Goal: Task Accomplishment & Management: Complete application form

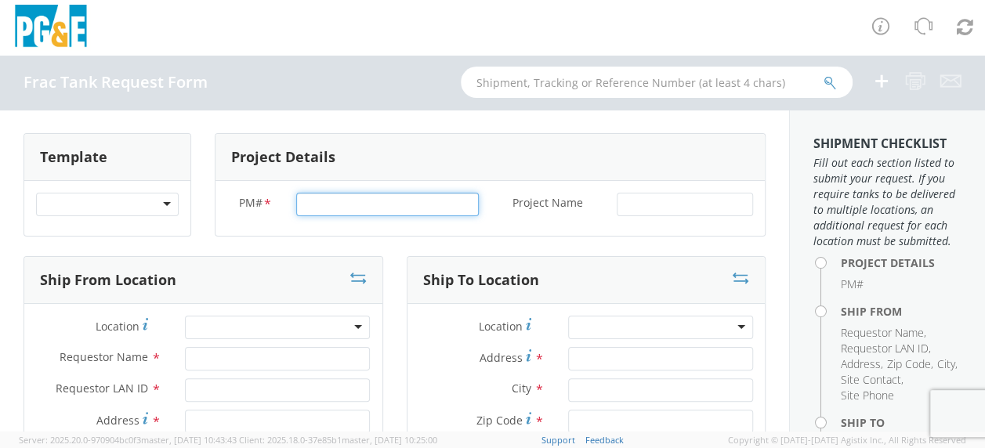
click at [307, 201] on input "PM# *" at bounding box center [387, 204] width 183 height 23
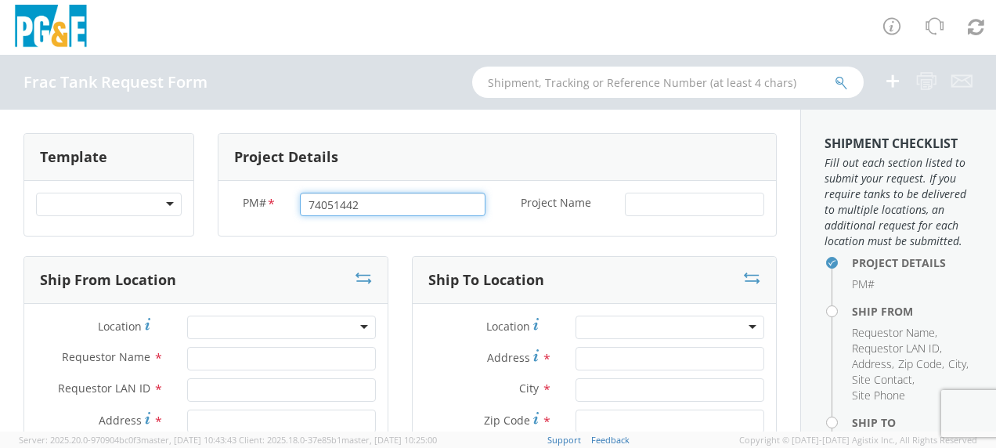
type input "74051442"
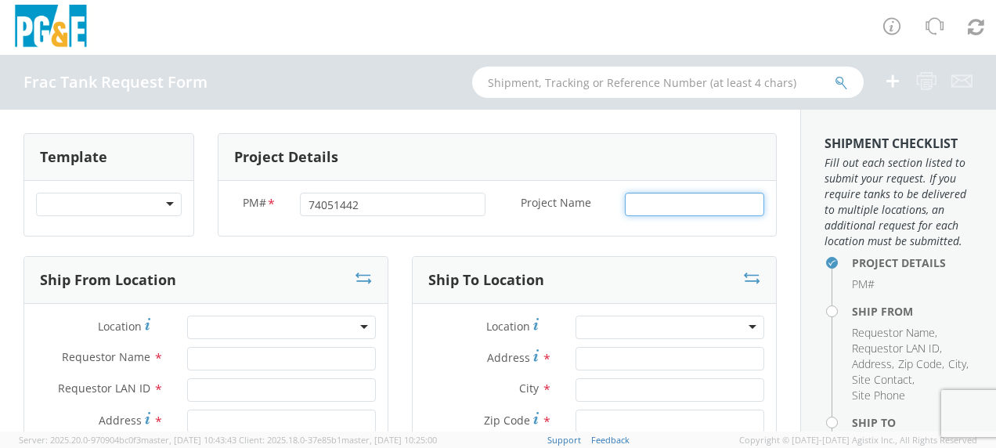
click at [644, 203] on input "Project Name *" at bounding box center [694, 204] width 139 height 23
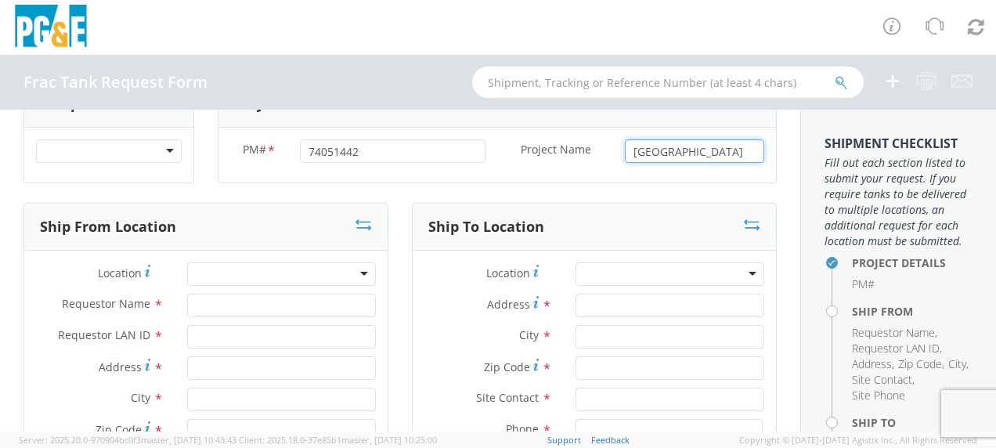
scroll to position [78, 0]
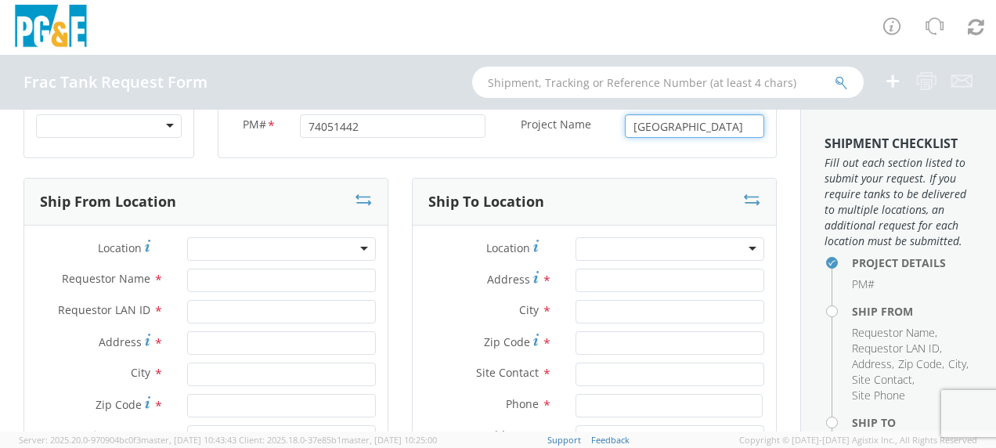
type input "[GEOGRAPHIC_DATA]"
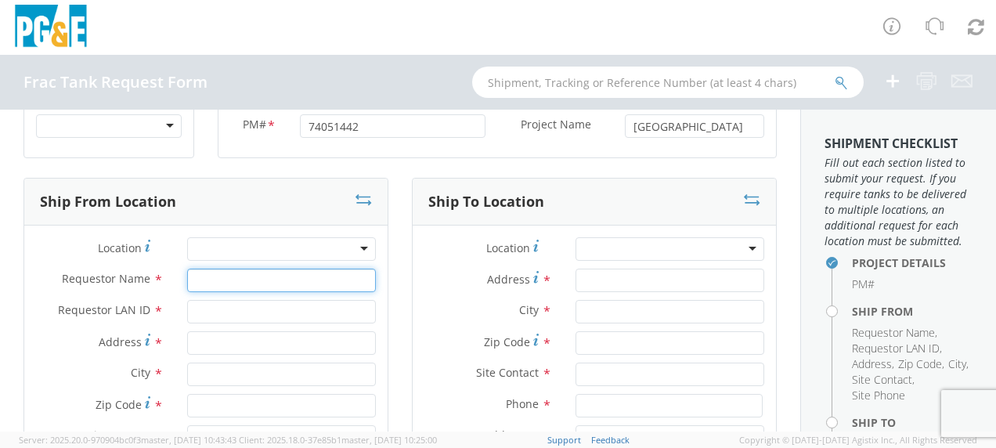
click at [217, 284] on input "Requestor Name *" at bounding box center [281, 280] width 189 height 23
type input "[PERSON_NAME]"
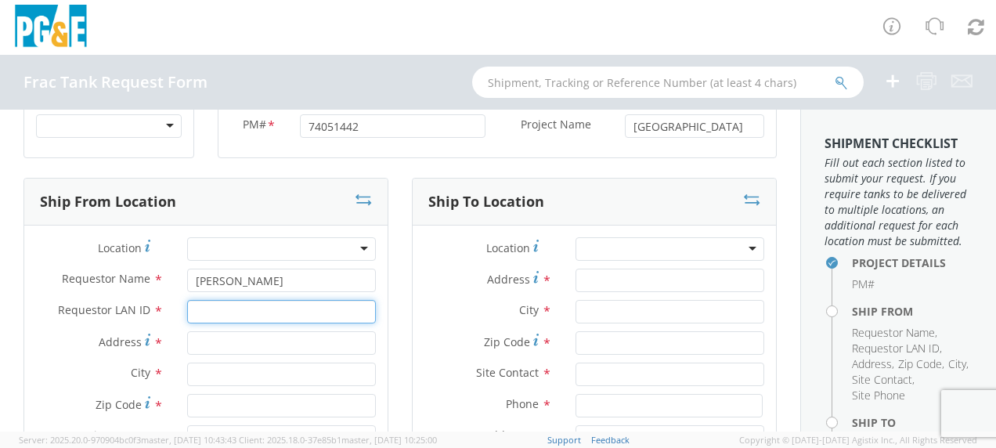
click at [221, 315] on input "Requestor LAN ID *" at bounding box center [281, 311] width 189 height 23
type input "tahj"
click at [215, 342] on input "Address *" at bounding box center [281, 342] width 189 height 23
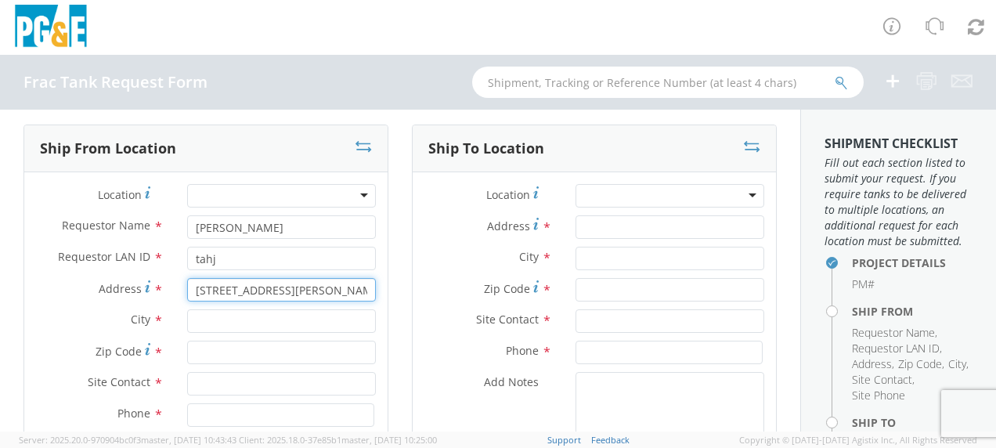
scroll to position [157, 0]
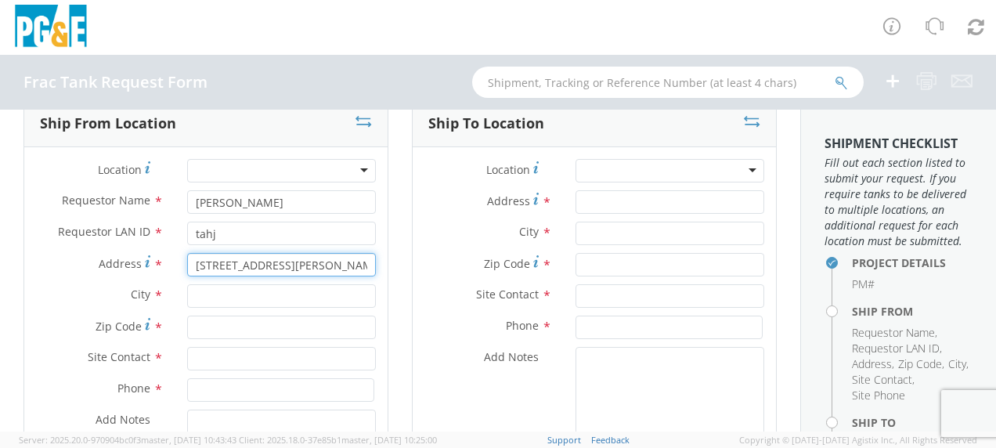
type input "[STREET_ADDRESS][PERSON_NAME]"
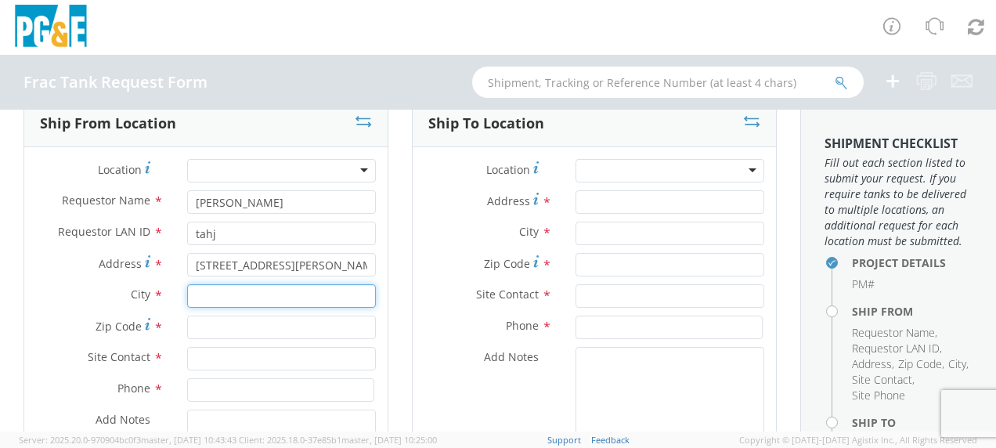
click at [221, 298] on input "text" at bounding box center [281, 295] width 189 height 23
type input "Gustine"
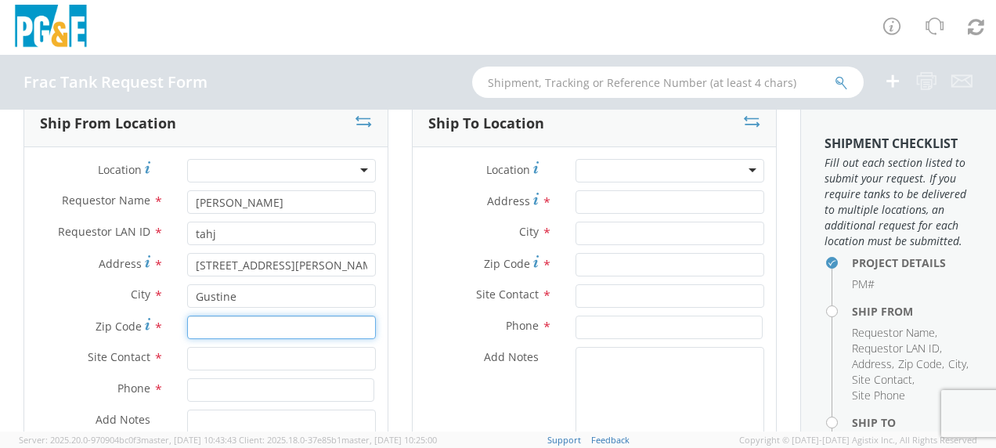
click at [233, 327] on input "Zip Code *" at bounding box center [281, 327] width 189 height 23
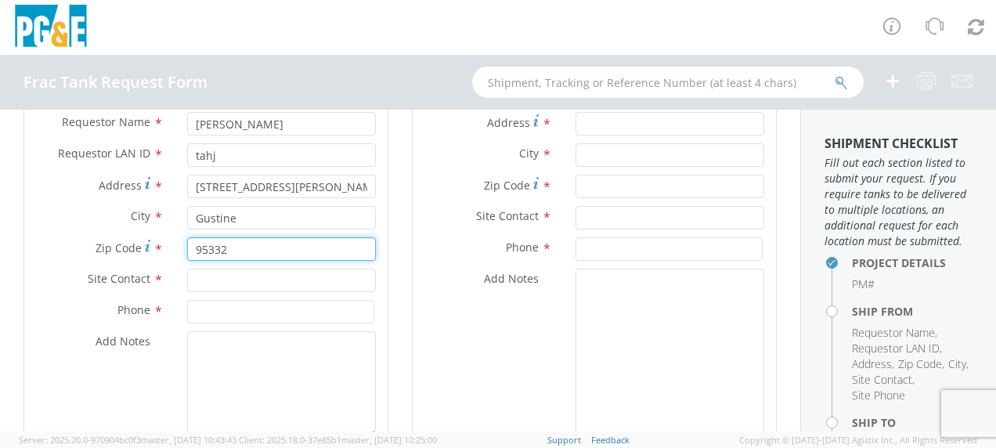
type input "95332"
click at [230, 277] on input "text" at bounding box center [281, 280] width 189 height 23
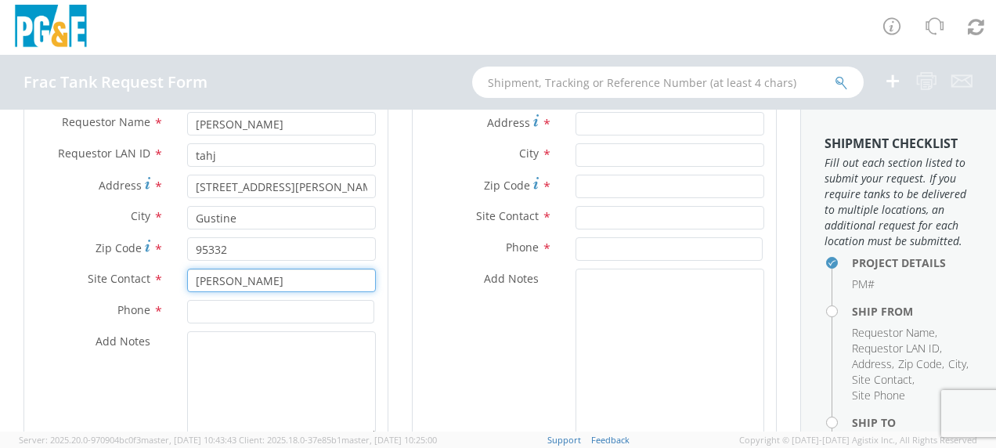
type input "[PERSON_NAME]"
click at [216, 307] on input at bounding box center [280, 311] width 187 height 23
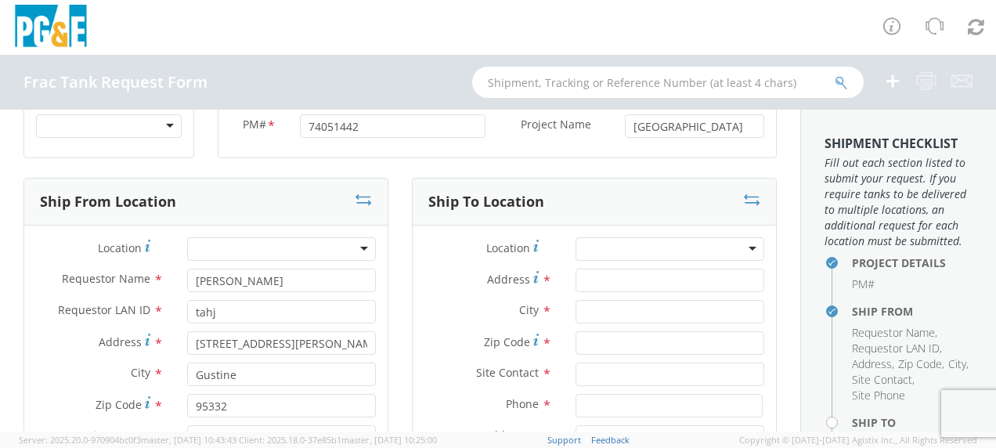
scroll to position [78, 0]
type input "[PHONE_NUMBER]"
click at [611, 273] on input "Address *" at bounding box center [670, 280] width 189 height 23
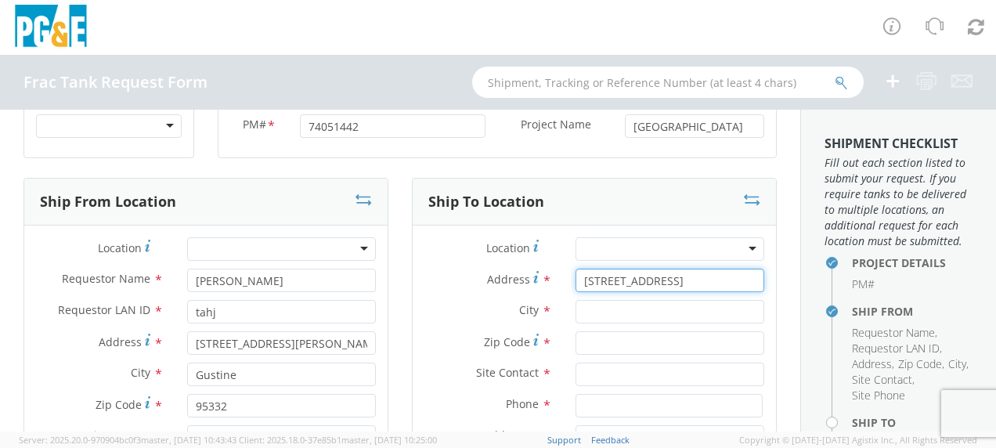
type input "[STREET_ADDRESS]"
click at [599, 312] on input "text" at bounding box center [670, 311] width 189 height 23
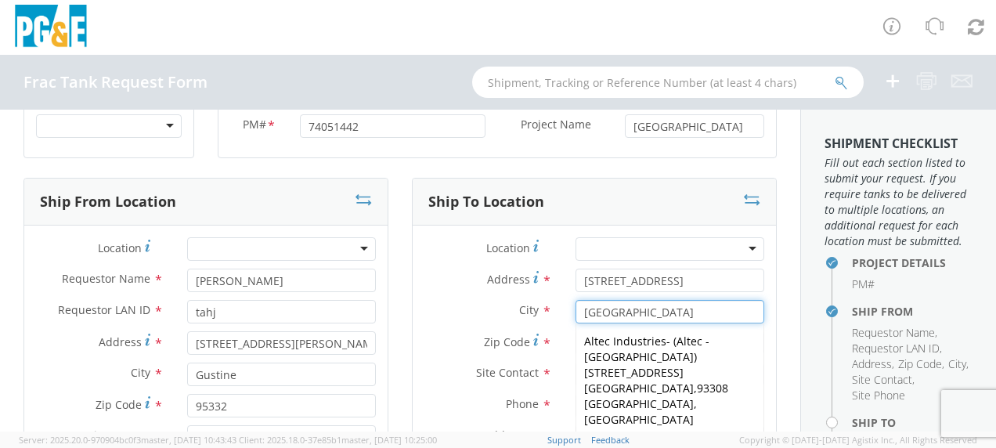
type input "[GEOGRAPHIC_DATA]"
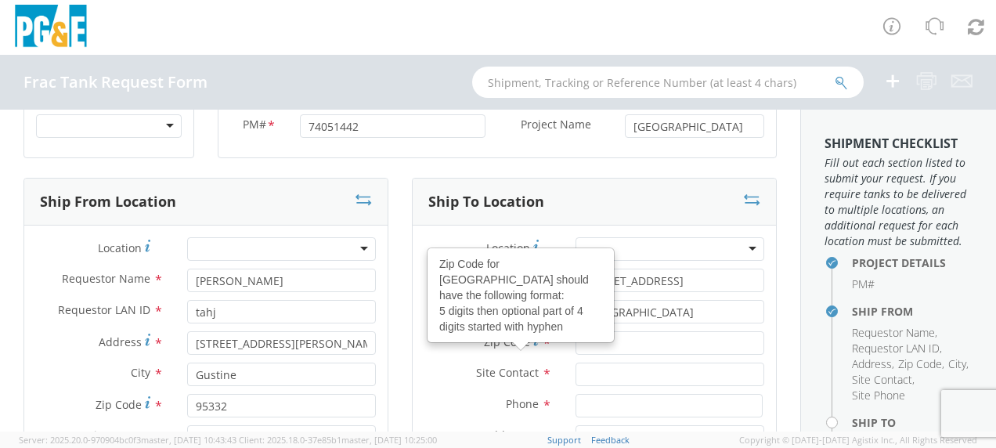
click at [533, 340] on use at bounding box center [535, 340] width 5 height 12
click at [576, 340] on input "Zip Code Zip Code for [GEOGRAPHIC_DATA] should have the following format: 5 dig…" at bounding box center [670, 342] width 189 height 23
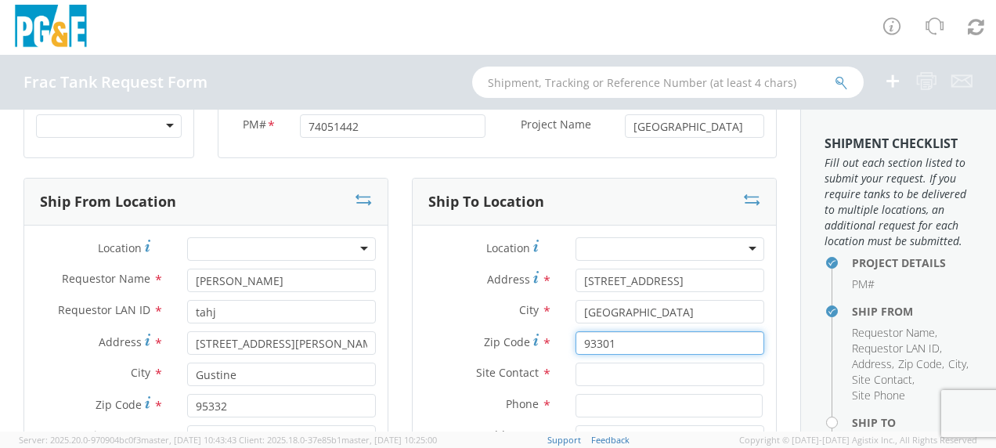
scroll to position [157, 0]
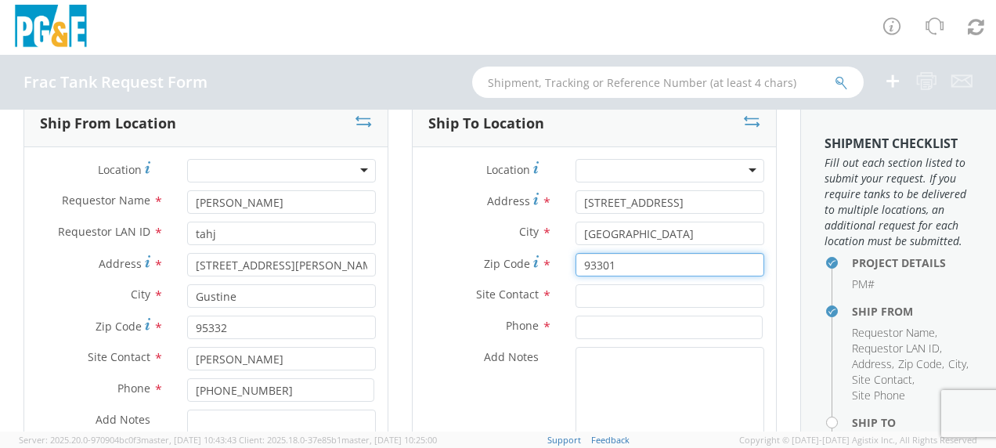
type input "93301"
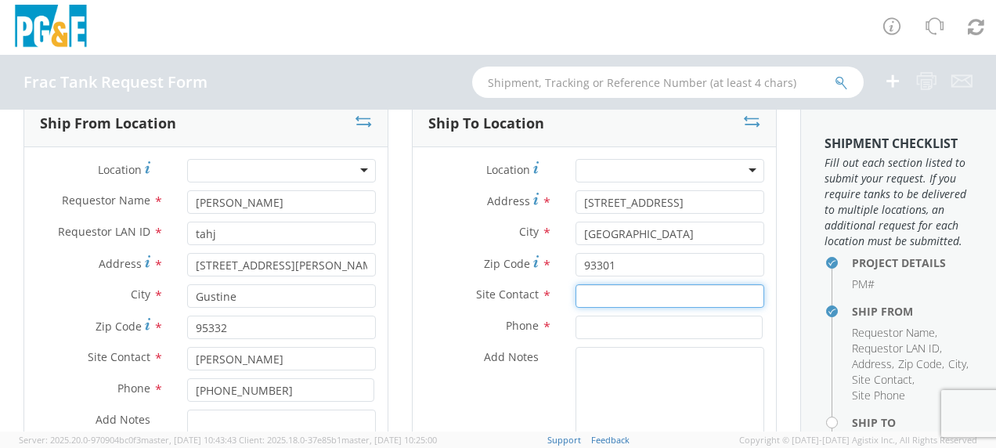
click at [592, 289] on input "text" at bounding box center [670, 295] width 189 height 23
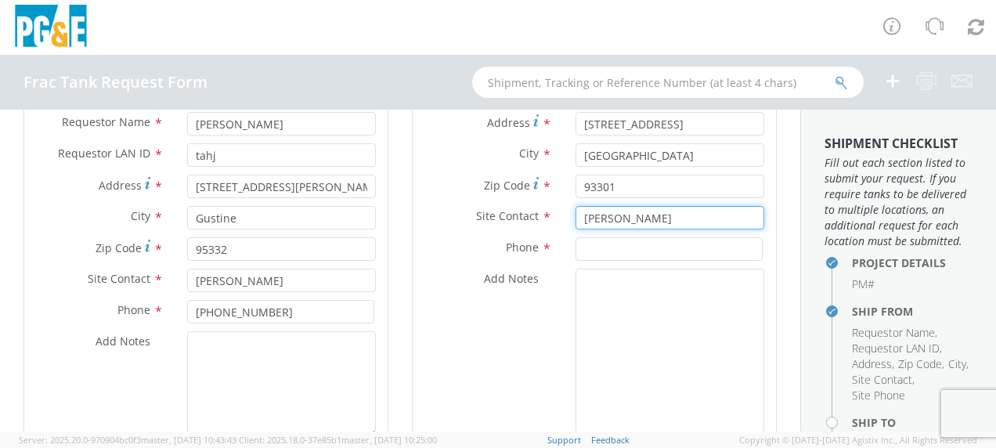
type input "[PERSON_NAME]"
click at [595, 254] on input at bounding box center [669, 248] width 187 height 23
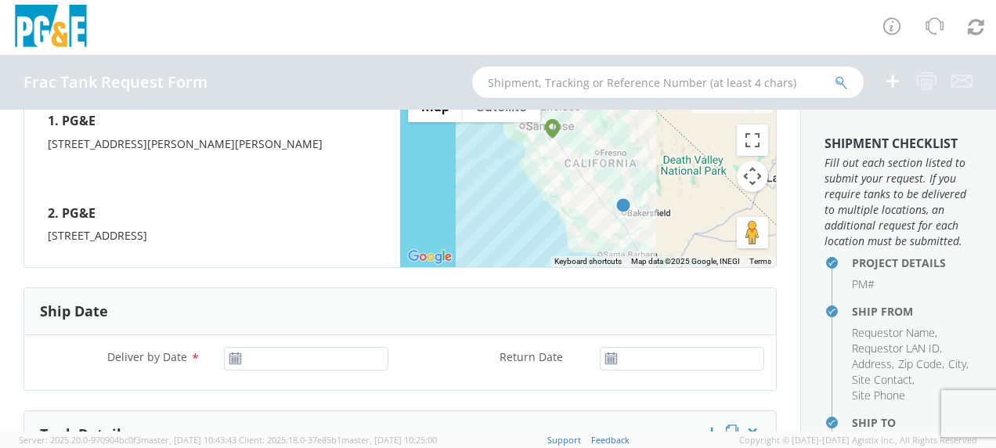
scroll to position [705, 0]
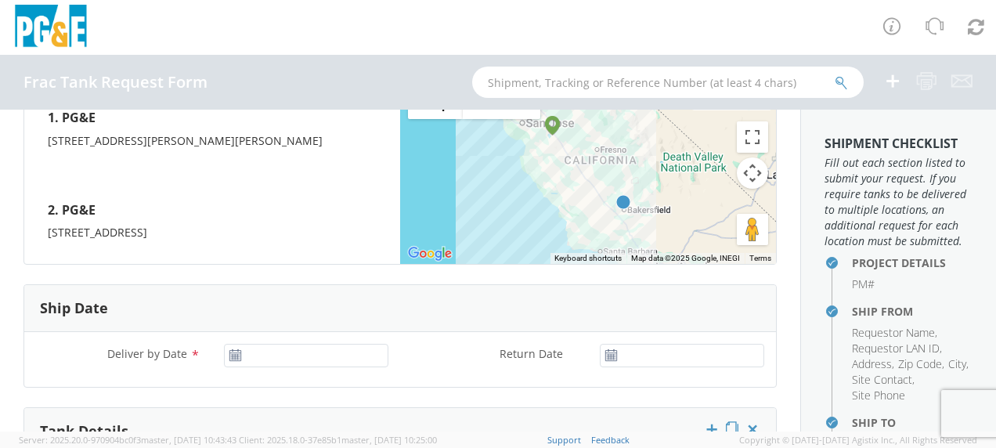
type input "[PHONE_NUMBER]"
click at [309, 361] on input "[DATE]" at bounding box center [306, 355] width 164 height 23
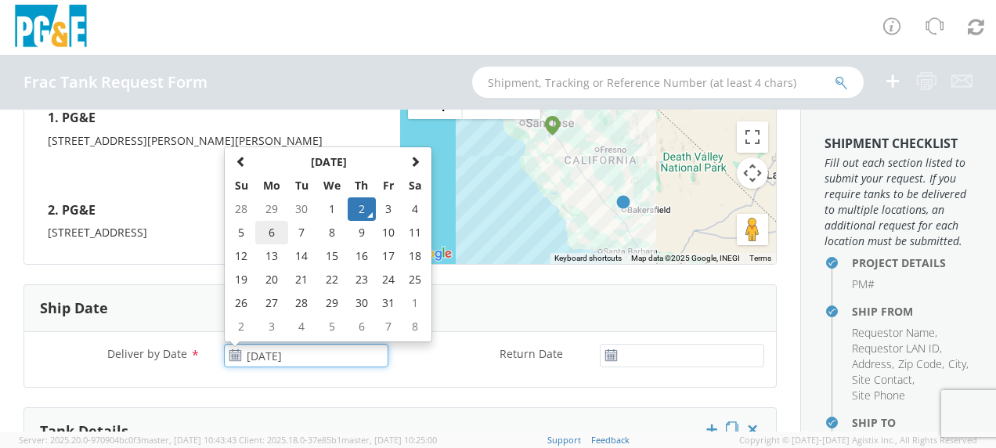
click at [275, 233] on td "6" at bounding box center [271, 232] width 33 height 23
type input "[DATE]"
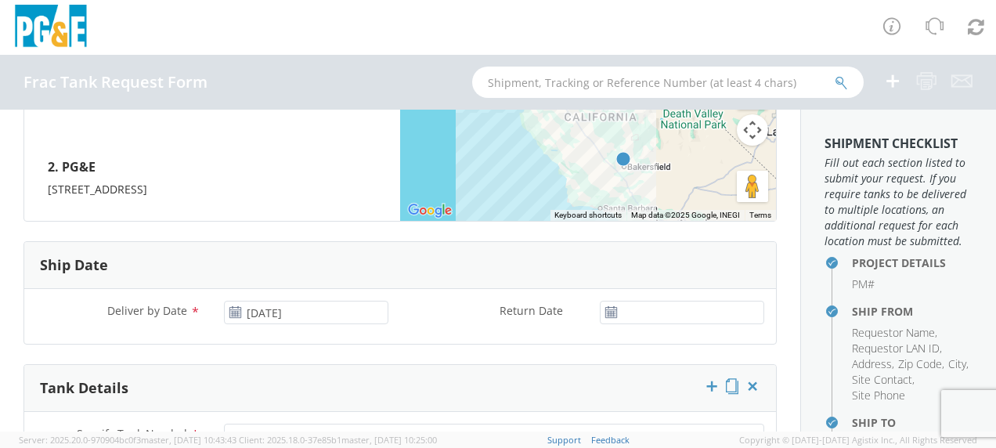
scroll to position [783, 0]
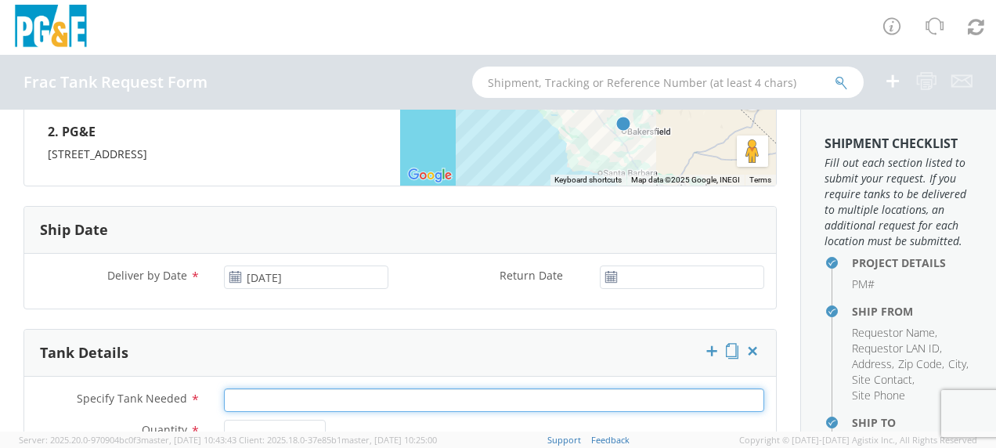
click at [267, 389] on input "Specify Tank Needed *" at bounding box center [494, 400] width 540 height 23
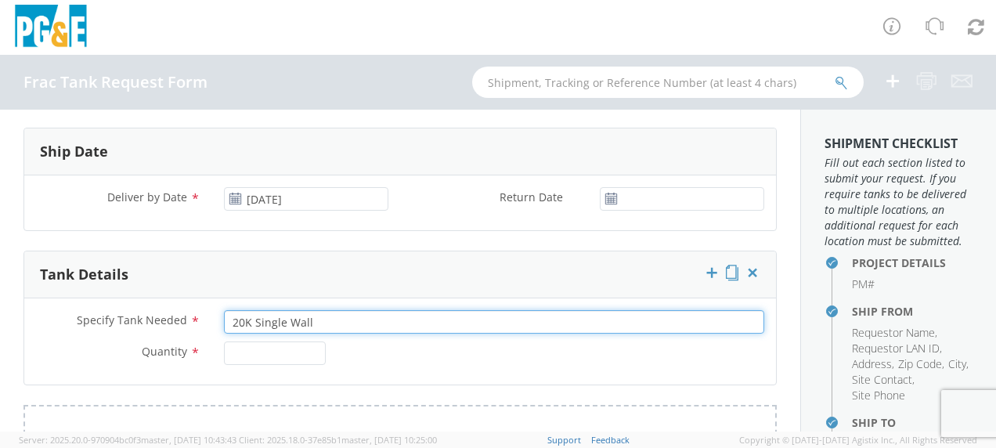
type input "20K Single Wall"
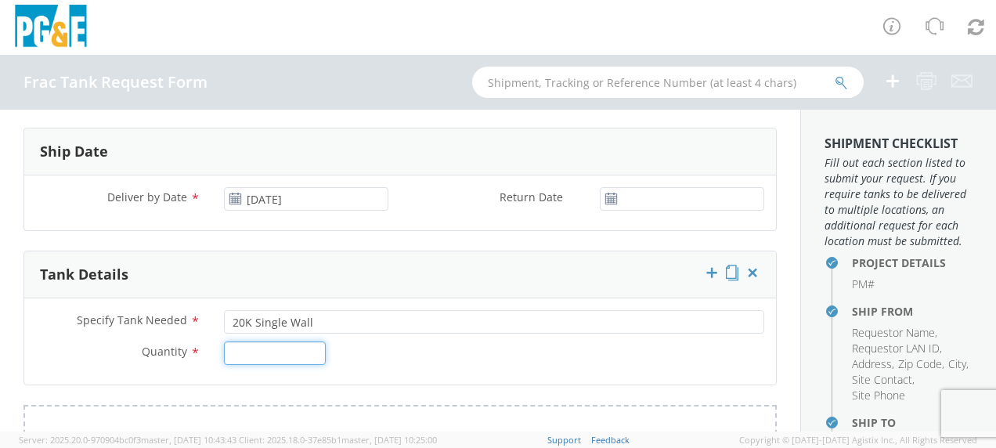
click at [266, 348] on input "Quantity *" at bounding box center [275, 353] width 102 height 23
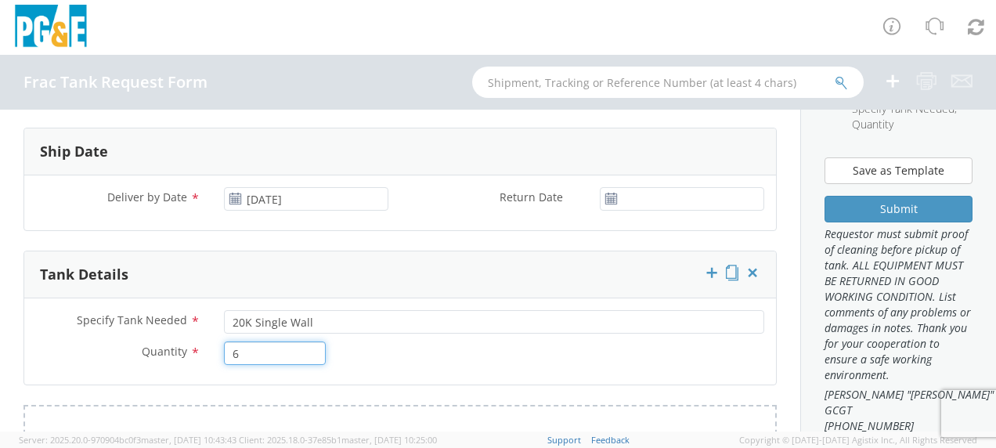
scroll to position [470, 0]
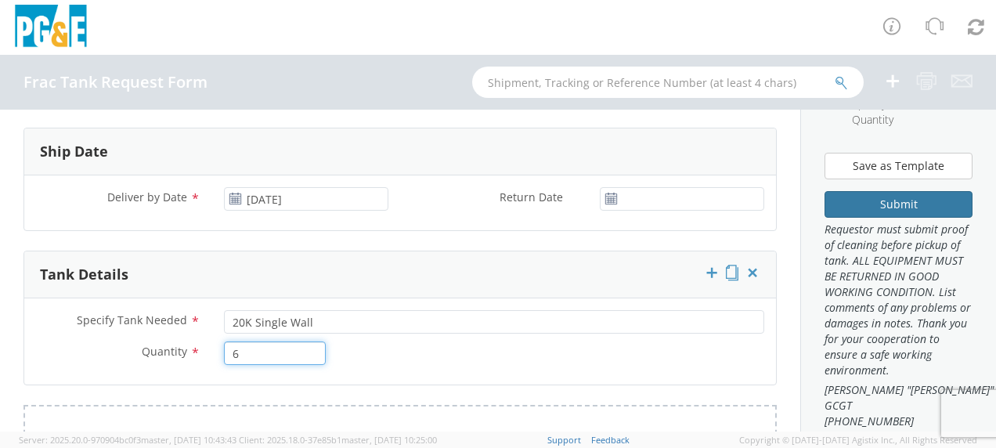
type input "6"
click at [906, 218] on button "Submit" at bounding box center [899, 204] width 148 height 27
